Goal: Communication & Community: Answer question/provide support

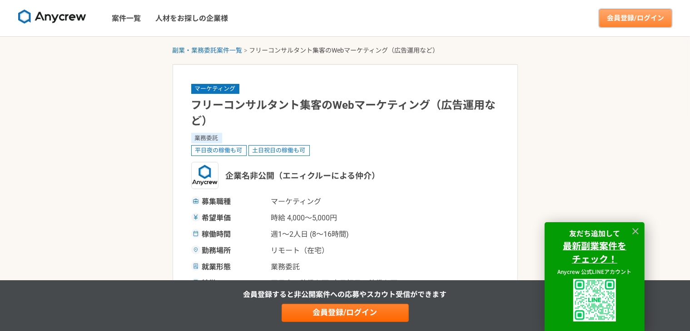
click at [652, 14] on link "会員登録/ログイン" at bounding box center [635, 18] width 73 height 18
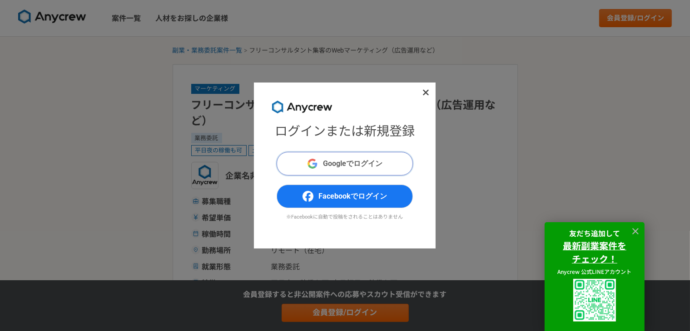
click at [341, 168] on span "Googleでログイン" at bounding box center [352, 163] width 59 height 11
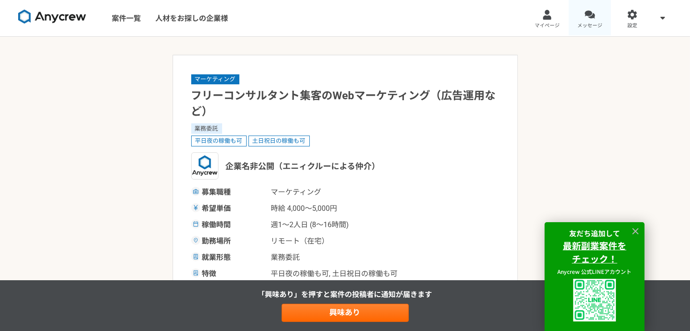
click at [587, 18] on div at bounding box center [589, 15] width 10 height 10
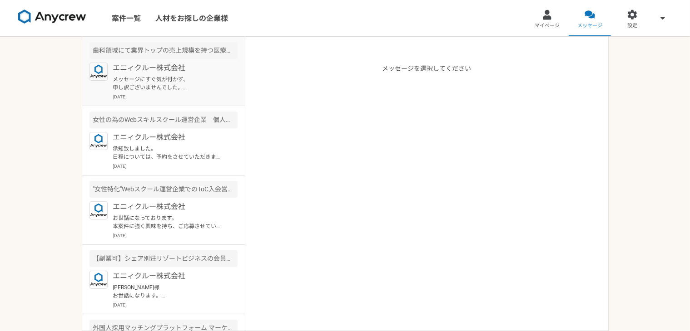
click at [187, 79] on p "メッセージにすぐ気が付かず、 申し訳ございませんでした。 本日、時間合わせられず 申し訳ありません。 来週の日程でよろしいでしょうか。 恐れ入ります。" at bounding box center [169, 83] width 112 height 16
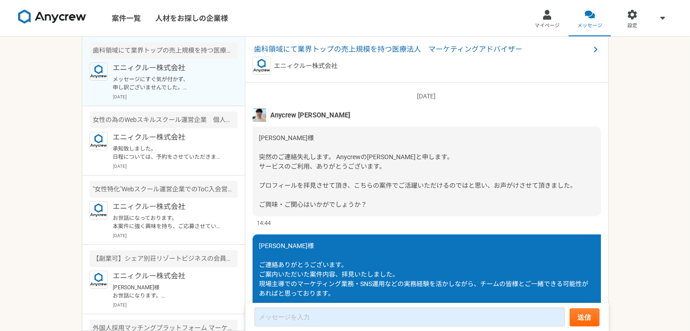
scroll to position [576, 0]
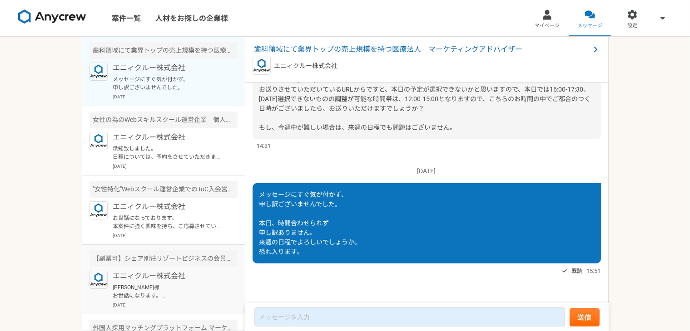
click at [166, 311] on article "【副業可】シェア別荘リゾートビジネスの会員募集 ToC入会営業（フルリモート可 エニィクルー株式会社 大久保様 お世話になります。 本件ご状況いかがでしょうか…" at bounding box center [163, 279] width 163 height 69
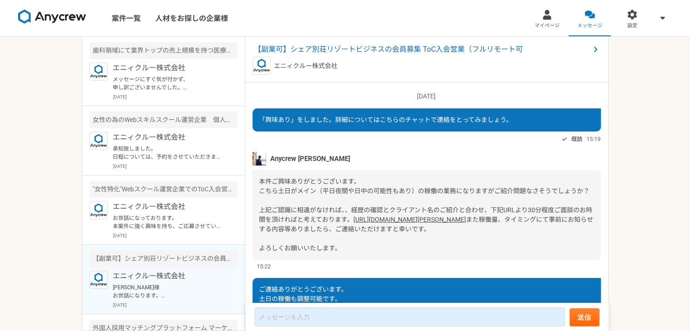
scroll to position [710, 0]
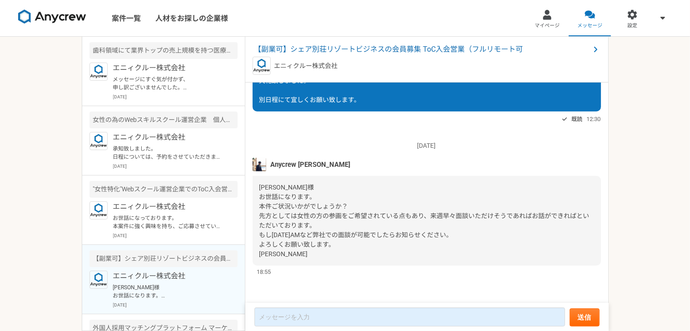
click at [258, 163] on img at bounding box center [259, 165] width 14 height 14
click at [274, 165] on span "Anycrew 山下" at bounding box center [310, 165] width 80 height 10
click at [320, 46] on span "【副業可】シェア別荘リゾートビジネスの会員募集 ToC入会営業（フルリモート可" at bounding box center [421, 49] width 335 height 11
